Goal: Transaction & Acquisition: Obtain resource

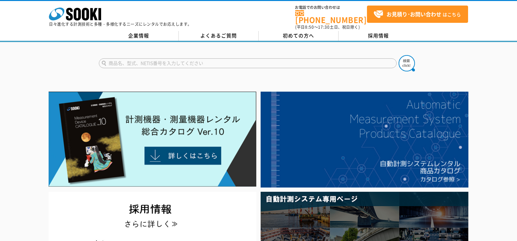
click at [183, 61] on input "text" at bounding box center [248, 63] width 298 height 10
type input "2D"
click at [399, 55] on button at bounding box center [407, 63] width 16 height 16
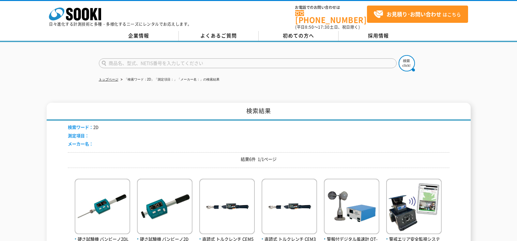
click at [359, 103] on h1 "検索結果" at bounding box center [259, 112] width 424 height 18
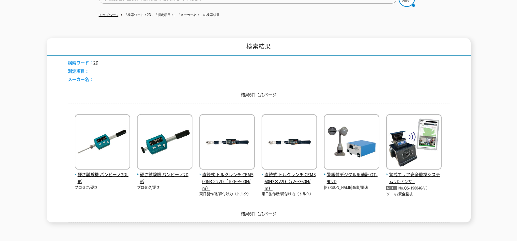
scroll to position [65, 0]
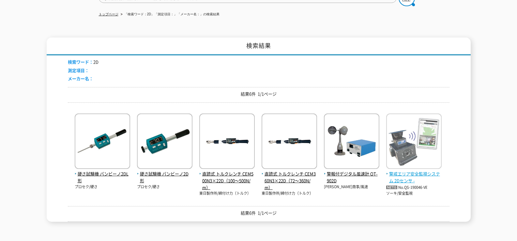
click at [415, 163] on img at bounding box center [414, 142] width 55 height 57
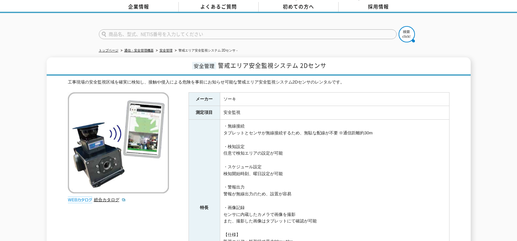
scroll to position [98, 0]
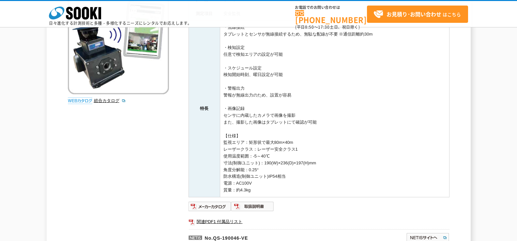
drag, startPoint x: 103, startPoint y: 137, endPoint x: 109, endPoint y: 135, distance: 6.5
click at [103, 137] on div "工事現場の安全監視区域を確実に検知し、接触や侵入による危険を事前にお知らせ可能な警戒エリア安全監視システム2Dセンサのレンタルです。 総合カタログ メーカー …" at bounding box center [259, 118] width 382 height 276
click at [110, 102] on link "総合カタログ" at bounding box center [110, 100] width 32 height 5
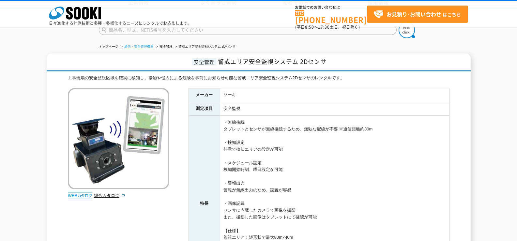
scroll to position [0, 0]
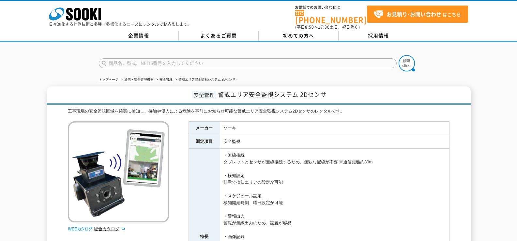
click at [136, 62] on input "text" at bounding box center [248, 63] width 298 height 10
type input "みまわり"
click at [399, 55] on button at bounding box center [407, 63] width 16 height 16
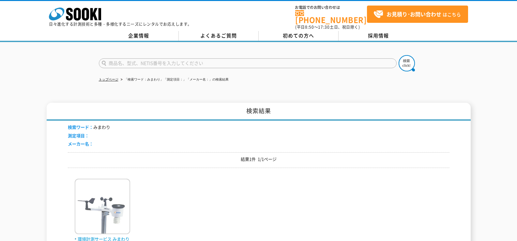
click at [109, 195] on img at bounding box center [102, 207] width 55 height 57
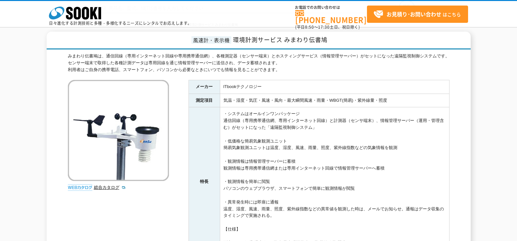
scroll to position [65, 0]
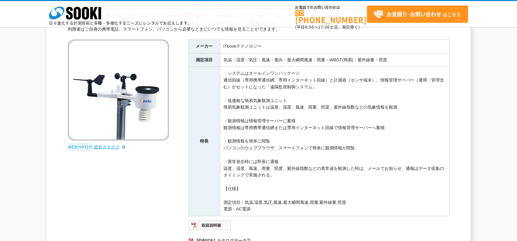
click at [107, 147] on link "総合カタログ" at bounding box center [110, 147] width 32 height 5
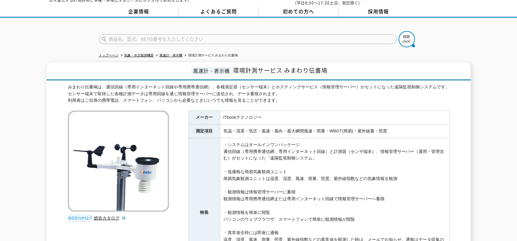
scroll to position [0, 0]
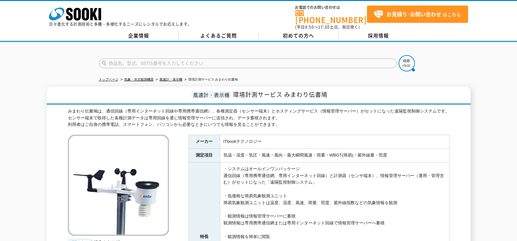
click at [151, 60] on input "text" at bounding box center [248, 63] width 298 height 10
type input "おくだけ"
click at [399, 55] on button at bounding box center [407, 63] width 16 height 16
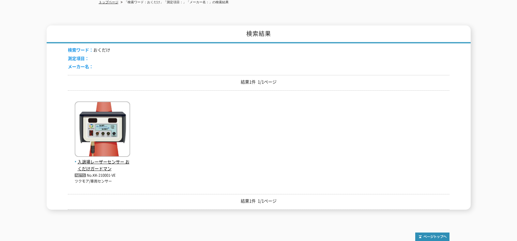
scroll to position [98, 0]
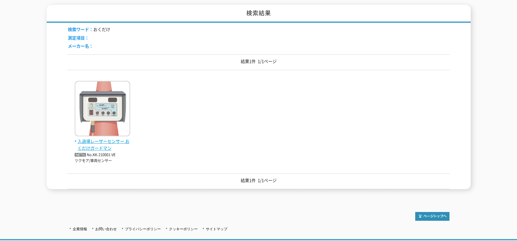
click at [109, 128] on img at bounding box center [102, 109] width 55 height 57
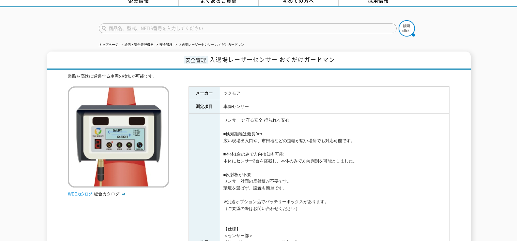
scroll to position [98, 0]
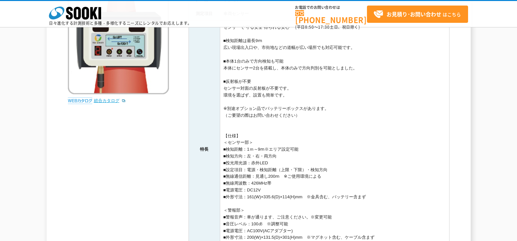
click at [105, 100] on link "総合カタログ" at bounding box center [110, 100] width 32 height 5
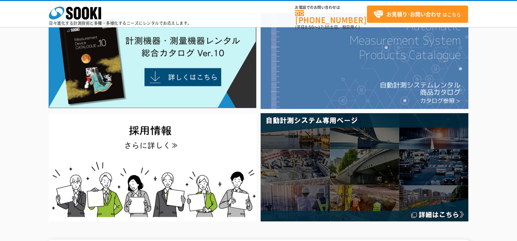
scroll to position [33, 0]
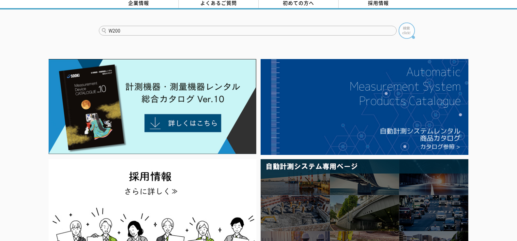
type input "W200"
click at [403, 27] on img at bounding box center [407, 31] width 16 height 16
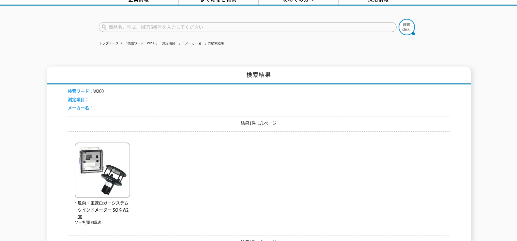
scroll to position [65, 0]
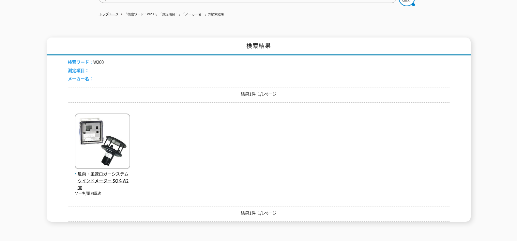
click at [117, 153] on img at bounding box center [102, 142] width 55 height 57
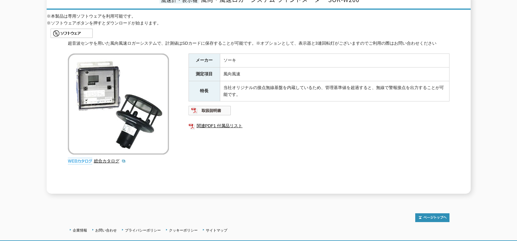
scroll to position [136, 0]
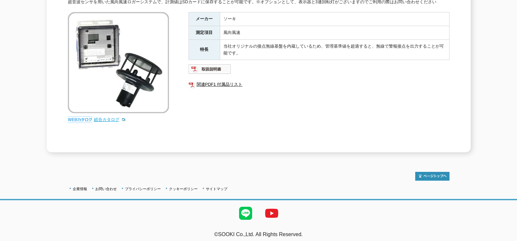
click at [112, 117] on link "総合カタログ" at bounding box center [110, 119] width 32 height 5
